Goal: Transaction & Acquisition: Purchase product/service

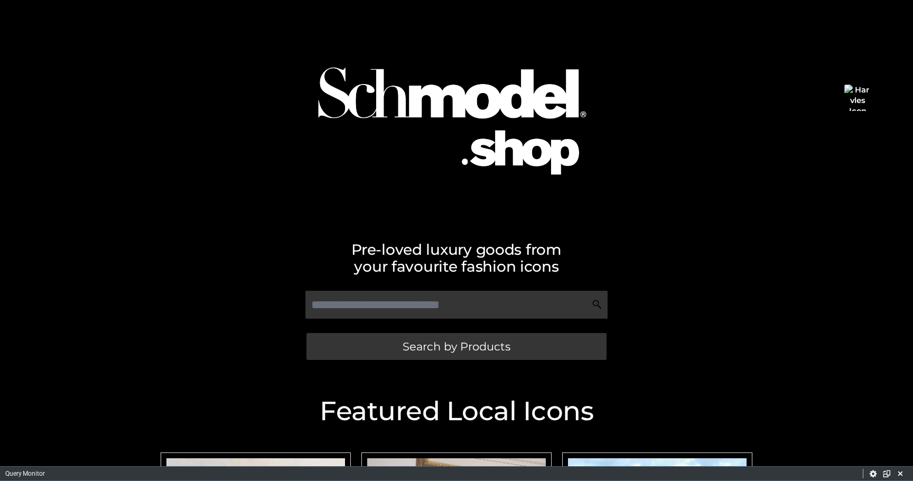
click at [274, 126] on div at bounding box center [456, 111] width 602 height 212
click at [245, 172] on div at bounding box center [456, 111] width 602 height 212
click at [262, 228] on div "Pre-loved luxury goods from your favourite fashion icons" at bounding box center [456, 251] width 602 height 46
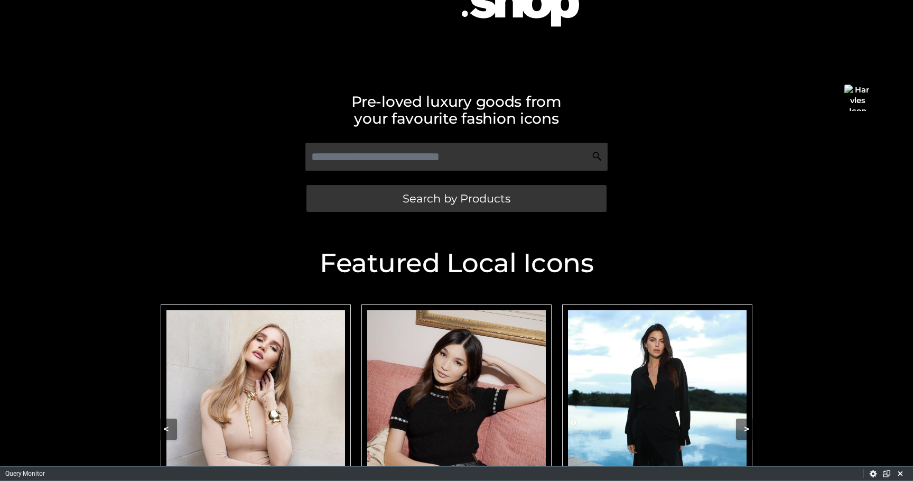
scroll to position [128, 0]
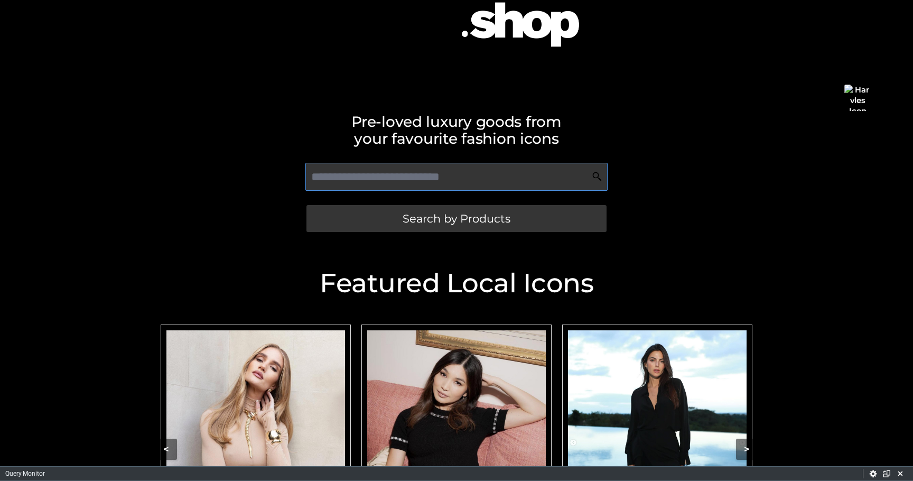
click at [370, 176] on input "text" at bounding box center [456, 177] width 302 height 28
click at [353, 145] on h2 "Pre-loved luxury goods from your favourite fashion icons" at bounding box center [456, 130] width 602 height 34
click at [350, 171] on input "text" at bounding box center [456, 177] width 302 height 28
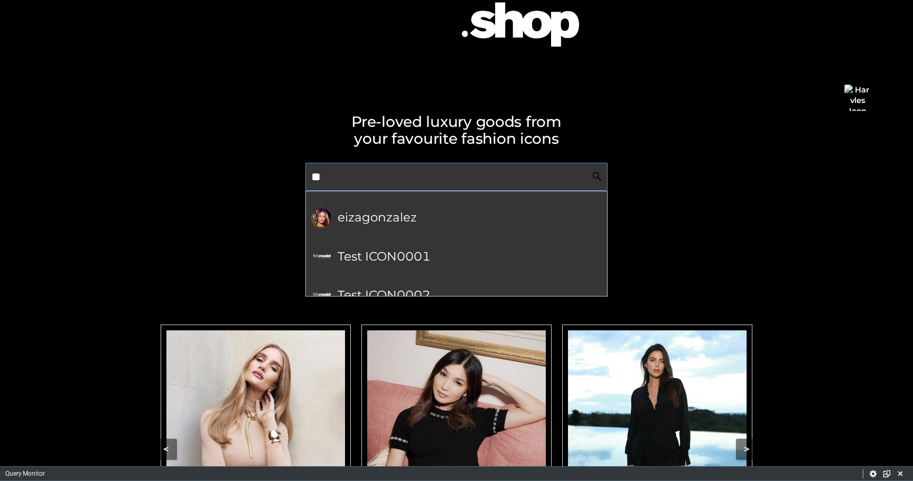
type input "*"
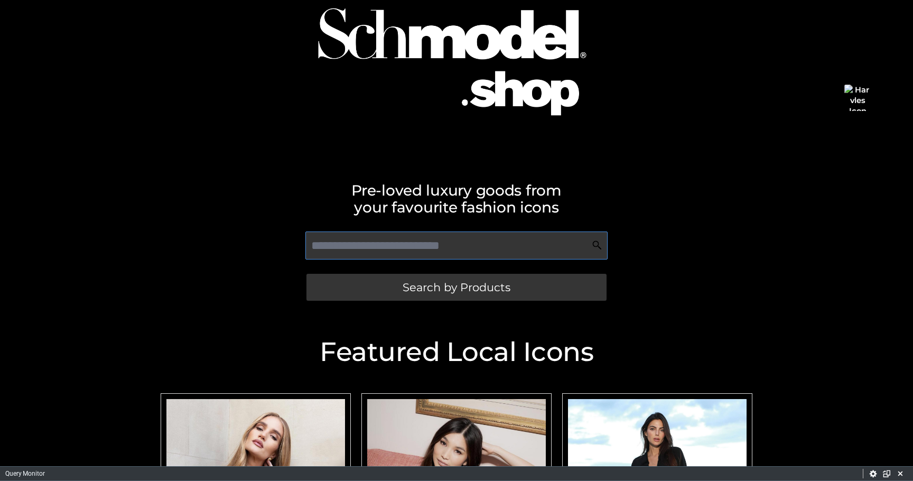
scroll to position [0, 0]
